Goal: Use online tool/utility: Utilize a website feature to perform a specific function

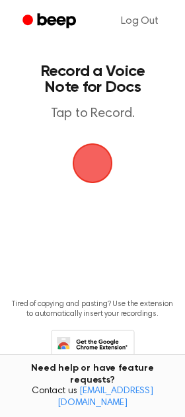
click at [89, 162] on span "button" at bounding box center [91, 162] width 73 height 73
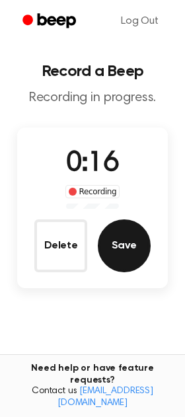
click at [119, 256] on button "Save" at bounding box center [124, 245] width 53 height 53
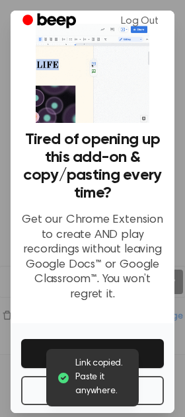
scroll to position [38, 0]
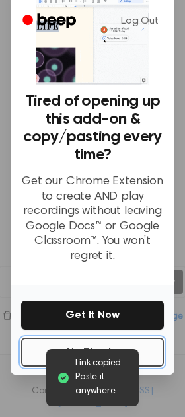
click at [48, 345] on button "No Thanks" at bounding box center [92, 351] width 143 height 29
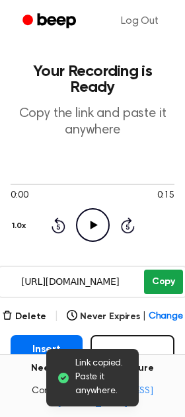
click at [152, 284] on button "Copy" at bounding box center [163, 281] width 39 height 24
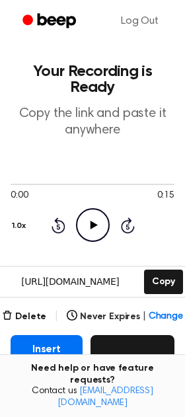
click at [116, 358] on span "button" at bounding box center [112, 362] width 8 height 8
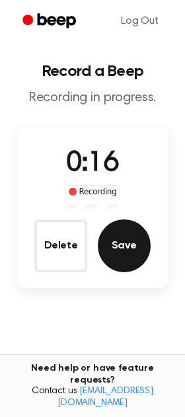
click at [126, 234] on button "Save" at bounding box center [124, 245] width 53 height 53
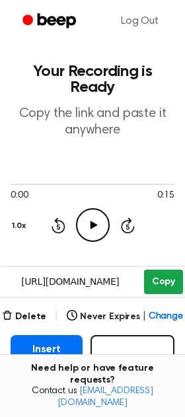
click at [153, 280] on button "Copy" at bounding box center [163, 281] width 39 height 24
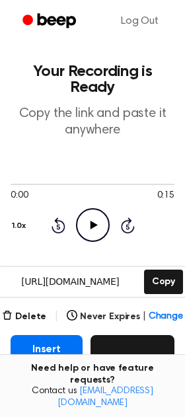
click at [130, 361] on button "Record" at bounding box center [132, 362] width 84 height 55
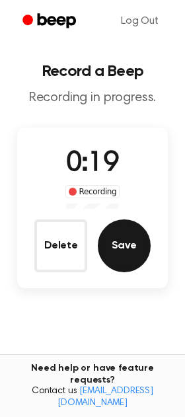
click at [100, 237] on button "Save" at bounding box center [124, 245] width 53 height 53
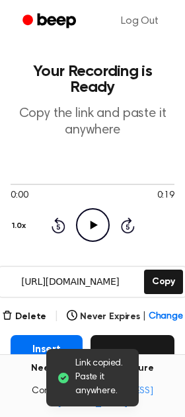
click at [149, 319] on span "Change" at bounding box center [166, 317] width 34 height 14
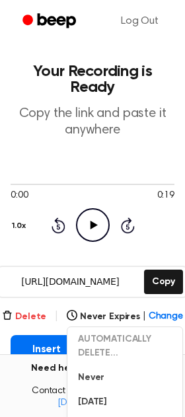
scroll to position [118, 0]
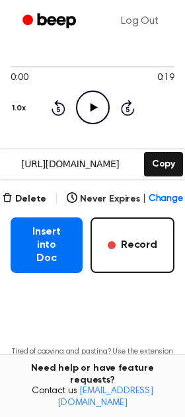
click at [26, 309] on main "Your Recording is Ready Copy the link and paste it anywhere 0:00 0:19 Your brow…" at bounding box center [92, 166] width 185 height 568
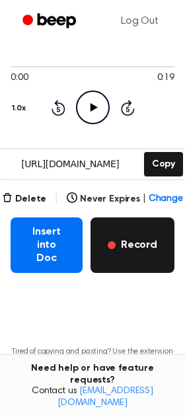
click at [145, 239] on button "Record" at bounding box center [132, 244] width 84 height 55
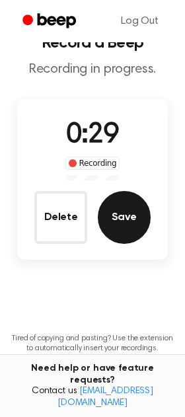
click at [139, 216] on button "Save" at bounding box center [124, 217] width 53 height 53
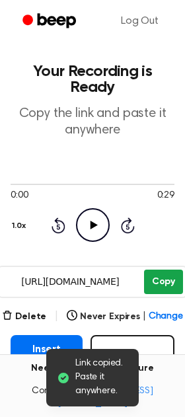
click at [164, 281] on button "Copy" at bounding box center [163, 281] width 39 height 24
